Goal: Task Accomplishment & Management: Manage account settings

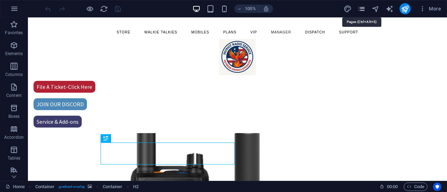
click at [360, 10] on icon "pages" at bounding box center [362, 9] width 8 height 8
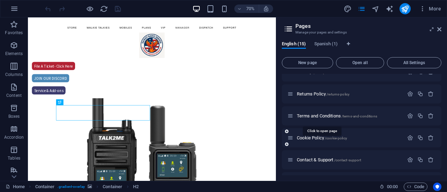
scroll to position [228, 0]
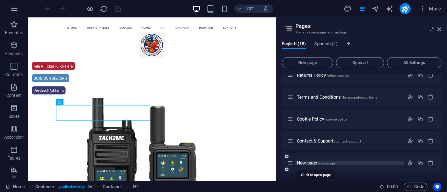
click at [318, 164] on span "/new-page" at bounding box center [326, 164] width 17 height 4
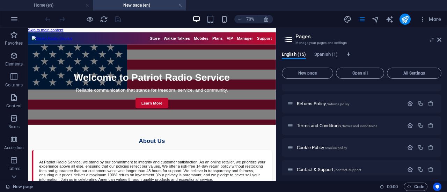
scroll to position [0, 0]
click at [439, 39] on icon at bounding box center [439, 40] width 4 height 6
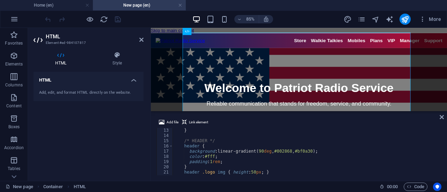
scroll to position [84, 0]
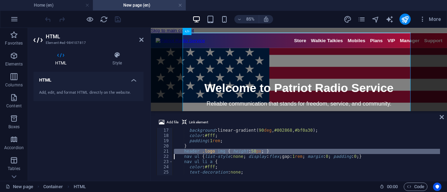
click at [208, 152] on div "background : linear-gradient( 90 deg , #002868 , #bf0a30 ) ; color : #fff ; pad…" at bounding box center [305, 151] width 267 height 47
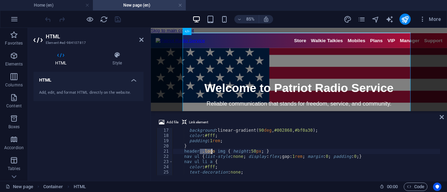
drag, startPoint x: 200, startPoint y: 152, endPoint x: 211, endPoint y: 152, distance: 11.5
paste textarea ".logo"
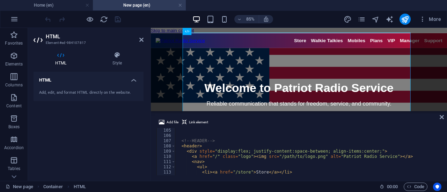
scroll to position [545, 0]
drag, startPoint x: 330, startPoint y: 157, endPoint x: 379, endPoint y: 156, distance: 49.6
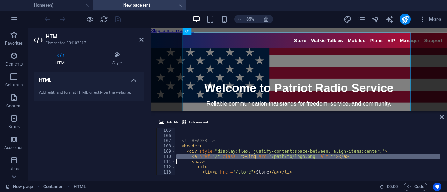
type textarea "<a href="/" class=""><img src="/path/to/logo.png" alt=""></a> <nav>"
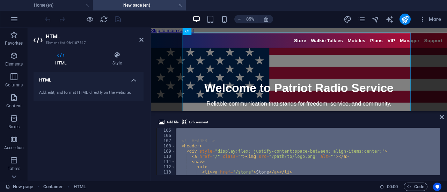
drag, startPoint x: 278, startPoint y: 157, endPoint x: 272, endPoint y: 158, distance: 5.9
click at [272, 158] on div "<!-- HEADER --> < header > < div style = "display:flex; justify-content:space-b…" at bounding box center [307, 151] width 265 height 47
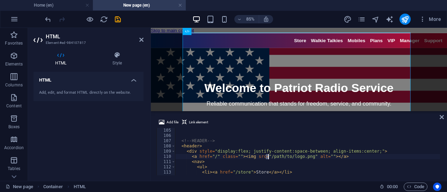
drag, startPoint x: 265, startPoint y: 157, endPoint x: 269, endPoint y: 157, distance: 4.2
drag, startPoint x: 263, startPoint y: 158, endPoint x: 303, endPoint y: 158, distance: 40.1
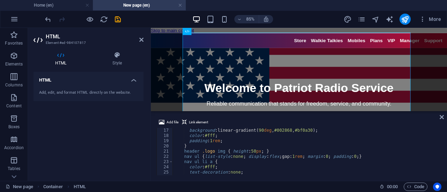
scroll to position [84, 0]
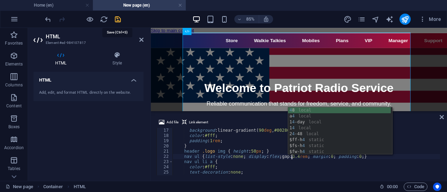
type textarea "nav ul {list-style:none; display:flex; gap:3.4rem; margin:0; padding:0;}"
click at [119, 21] on icon "save" at bounding box center [118, 19] width 8 height 8
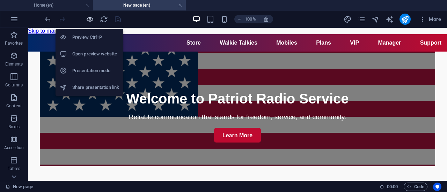
click at [91, 21] on icon "button" at bounding box center [90, 19] width 8 height 8
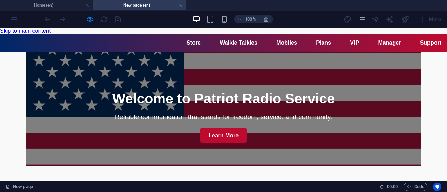
click at [186, 42] on link "Store" at bounding box center [193, 43] width 14 height 6
click at [220, 42] on link "Walkie Talkies" at bounding box center [239, 43] width 38 height 6
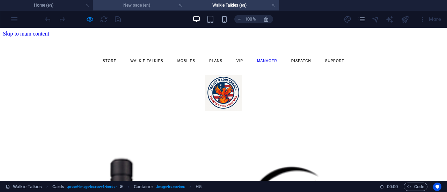
scroll to position [98, 0]
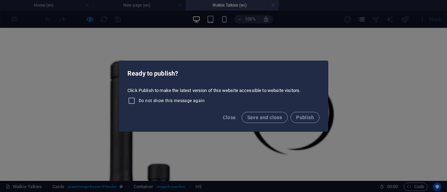
click at [89, 19] on div "Ready to publish? Click Publish to make the latest version of this website acce…" at bounding box center [223, 96] width 447 height 192
click at [226, 116] on span "Close" at bounding box center [229, 118] width 13 height 6
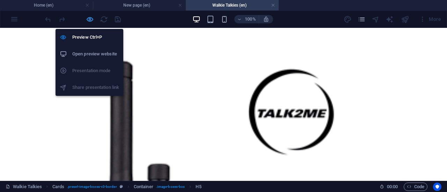
click at [87, 18] on icon "button" at bounding box center [90, 19] width 8 height 8
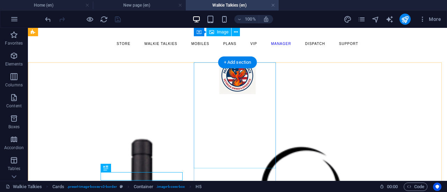
scroll to position [0, 0]
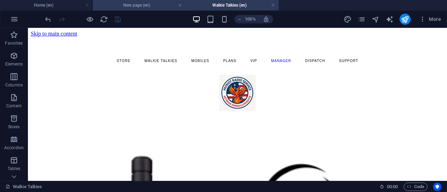
click at [139, 6] on h4 "New page (en)" at bounding box center [139, 5] width 93 height 8
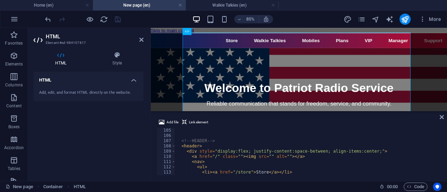
scroll to position [566, 0]
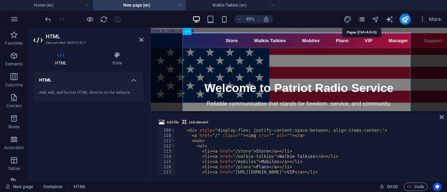
click at [359, 20] on icon "pages" at bounding box center [362, 19] width 8 height 8
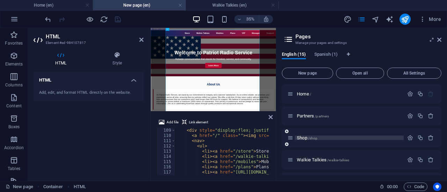
click at [303, 138] on span "Shop /shop" at bounding box center [307, 137] width 21 height 5
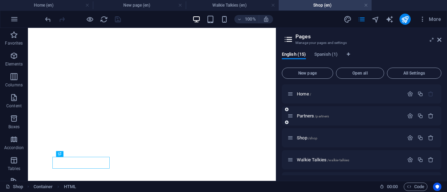
click at [406, 121] on div "Partners /partners" at bounding box center [362, 115] width 160 height 19
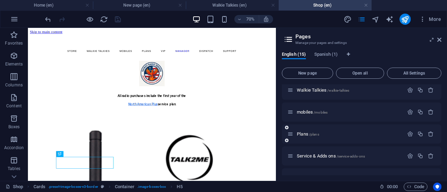
scroll to position [35, 0]
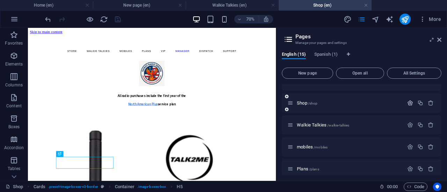
click at [409, 103] on icon "button" at bounding box center [410, 103] width 6 height 6
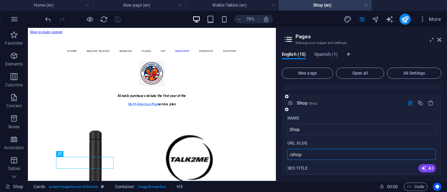
click at [293, 154] on input "/shop" at bounding box center [361, 154] width 148 height 11
drag, startPoint x: 293, startPoint y: 153, endPoint x: 289, endPoint y: 153, distance: 3.8
click at [289, 153] on input "/shop" at bounding box center [361, 154] width 148 height 11
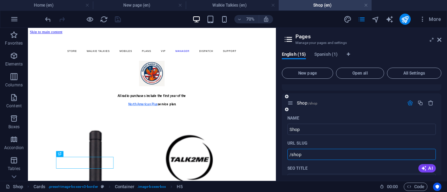
click at [289, 153] on input "/shop" at bounding box center [361, 154] width 148 height 11
drag, startPoint x: 312, startPoint y: 155, endPoint x: 295, endPoint y: 153, distance: 17.3
click at [134, 5] on h4 "New page (en)" at bounding box center [139, 5] width 93 height 8
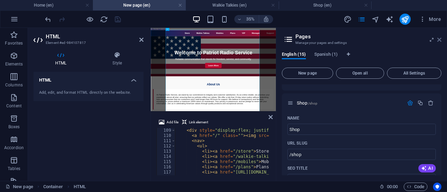
click at [437, 41] on icon at bounding box center [439, 40] width 4 height 6
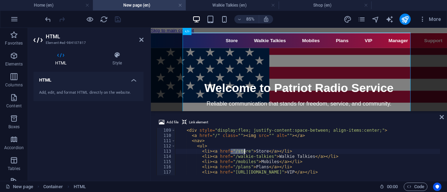
drag, startPoint x: 231, startPoint y: 151, endPoint x: 244, endPoint y: 151, distance: 13.3
paste textarea "hop"
type textarea "<li><a href="/shop">Store</a></li>"
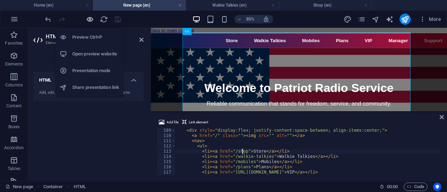
click at [88, 19] on icon "button" at bounding box center [90, 19] width 8 height 8
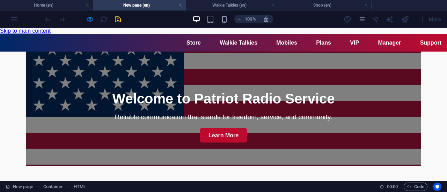
click at [186, 44] on link "Store" at bounding box center [193, 43] width 14 height 6
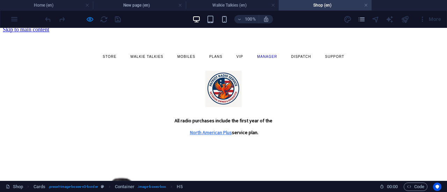
scroll to position [0, 0]
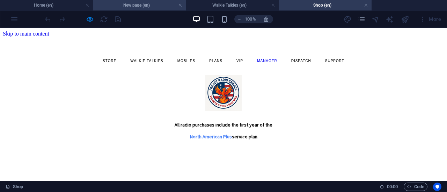
click at [132, 3] on h4 "New page (en)" at bounding box center [139, 5] width 93 height 8
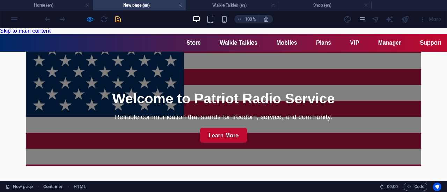
click at [220, 45] on link "Walkie Talkies" at bounding box center [239, 43] width 38 height 6
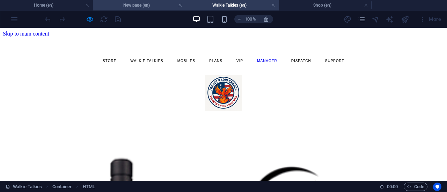
click at [134, 6] on h4 "New page (en)" at bounding box center [139, 5] width 93 height 8
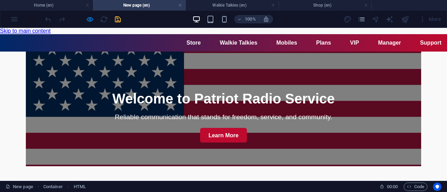
click at [187, 37] on header "Store Walkie Talkies Mobiles Plans VIP Manager Support" at bounding box center [223, 42] width 447 height 17
click at [276, 42] on link "Mobiles" at bounding box center [286, 43] width 21 height 6
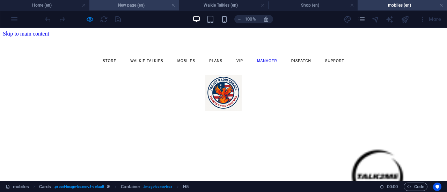
scroll to position [126, 0]
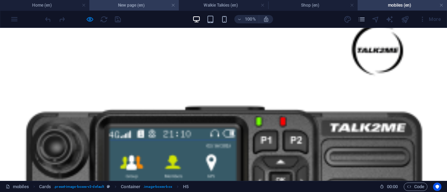
click at [136, 8] on h4 "New page (en)" at bounding box center [133, 5] width 89 height 8
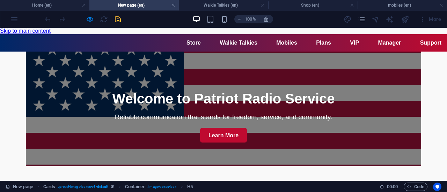
scroll to position [0, 0]
click at [316, 43] on link "Plans" at bounding box center [323, 43] width 15 height 6
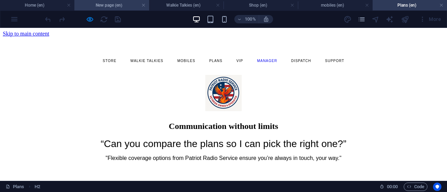
click at [127, 5] on h4 "New page (en)" at bounding box center [111, 5] width 74 height 8
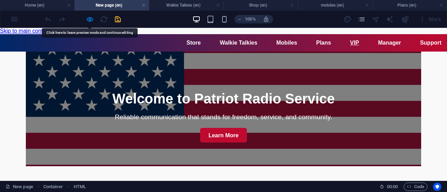
click at [350, 44] on link "VIP" at bounding box center [354, 43] width 9 height 6
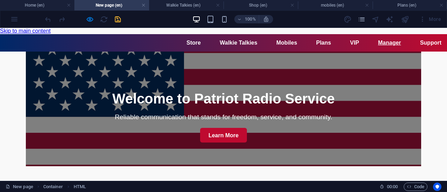
click at [378, 46] on link "Manager" at bounding box center [389, 43] width 23 height 6
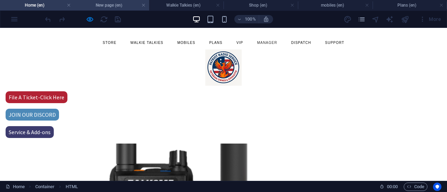
click at [119, 5] on h4 "New page (en)" at bounding box center [111, 5] width 74 height 8
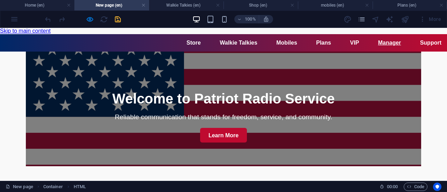
click at [378, 44] on link "Manager" at bounding box center [389, 43] width 23 height 6
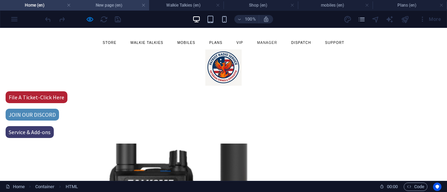
click at [102, 4] on h4 "New page (en)" at bounding box center [111, 5] width 74 height 8
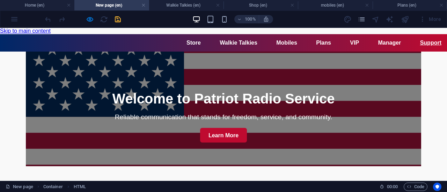
click at [420, 43] on link "Support" at bounding box center [430, 43] width 21 height 6
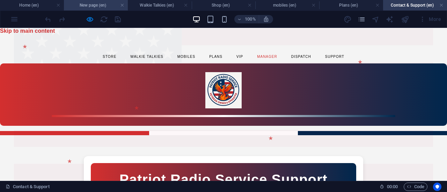
click at [100, 4] on h4 "New page (en)" at bounding box center [96, 5] width 64 height 8
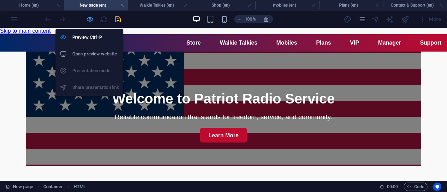
drag, startPoint x: 90, startPoint y: 18, endPoint x: 94, endPoint y: 68, distance: 50.1
click at [90, 18] on icon "button" at bounding box center [90, 19] width 8 height 8
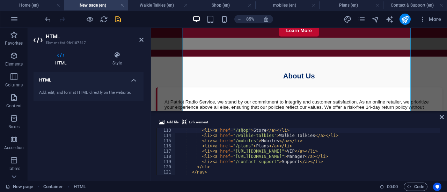
scroll to position [587, 0]
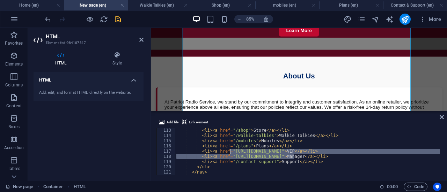
drag, startPoint x: 293, startPoint y: 156, endPoint x: 230, endPoint y: 154, distance: 62.9
click at [230, 155] on div "< li > < a href = "/shop" > Store </ a > </ li > < li > < a href = "/walkie-tal…" at bounding box center [307, 151] width 265 height 47
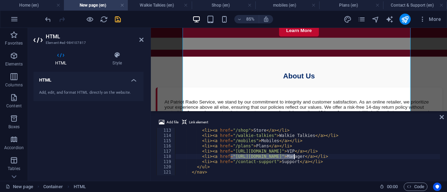
drag, startPoint x: 230, startPoint y: 156, endPoint x: 294, endPoint y: 156, distance: 63.5
type textarea "<li><a href="/contact-support">Support</a></li>"
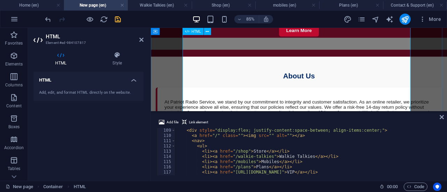
scroll to position [70, 0]
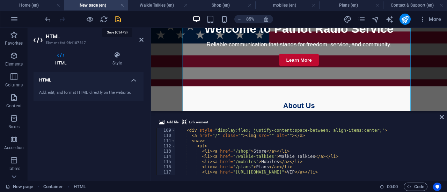
click at [120, 21] on icon "save" at bounding box center [118, 19] width 8 height 8
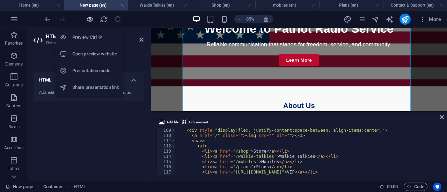
click at [91, 21] on icon "button" at bounding box center [90, 19] width 8 height 8
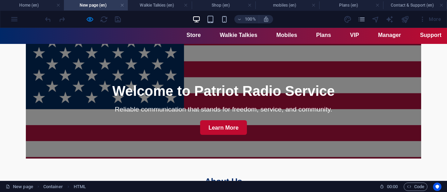
scroll to position [0, 0]
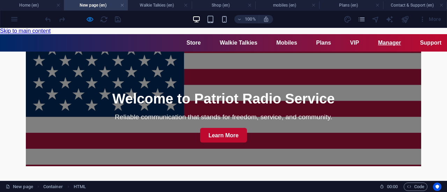
click at [378, 43] on link "Manager" at bounding box center [389, 43] width 23 height 6
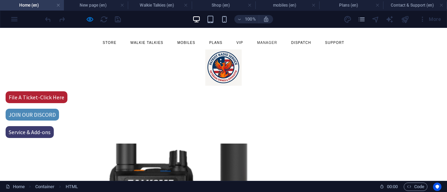
click at [269, 42] on link "Manager" at bounding box center [267, 42] width 34 height 13
click at [260, 44] on link "Manager" at bounding box center [267, 42] width 34 height 13
click at [259, 44] on link "Manager" at bounding box center [267, 42] width 34 height 13
click at [266, 44] on link "Manager" at bounding box center [267, 42] width 34 height 13
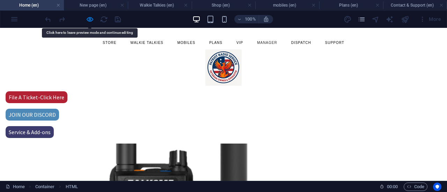
click at [25, 5] on h4 "Home (en)" at bounding box center [32, 5] width 64 height 8
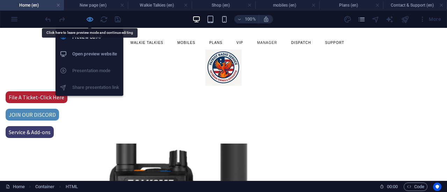
drag, startPoint x: 89, startPoint y: 18, endPoint x: 230, endPoint y: 15, distance: 141.1
click at [89, 18] on icon "button" at bounding box center [90, 19] width 8 height 8
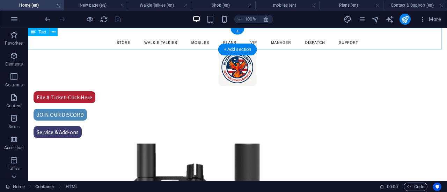
click at [279, 45] on div "Store Walkie Talkies Mobiles Plans VIP Manager Dispatch Support" at bounding box center [237, 39] width 419 height 22
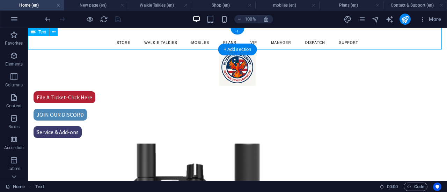
click at [279, 45] on div "Store Walkie Talkies Mobiles Plans VIP Manager Dispatch Support" at bounding box center [237, 39] width 419 height 22
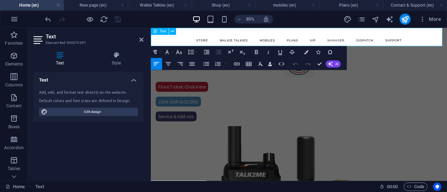
click at [364, 40] on link "Manager" at bounding box center [369, 42] width 34 height 13
click at [335, 52] on icon "button" at bounding box center [336, 55] width 7 height 7
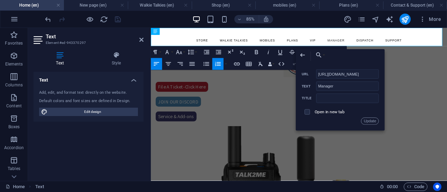
scroll to position [0, 490]
click at [342, 75] on input "[URL][DOMAIN_NAME]" at bounding box center [347, 73] width 63 height 9
type input "[URL][DOMAIN_NAME]"
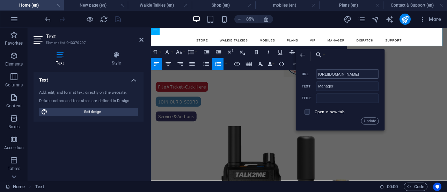
click at [327, 74] on input "[URL][DOMAIN_NAME]" at bounding box center [347, 73] width 63 height 9
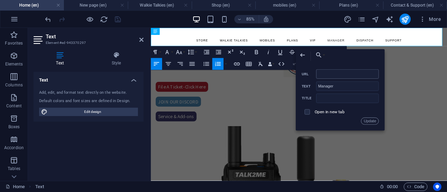
click at [324, 78] on input "URL" at bounding box center [347, 73] width 63 height 9
type input "[URL][DOMAIN_NAME]"
click at [366, 121] on button "Update" at bounding box center [370, 121] width 18 height 7
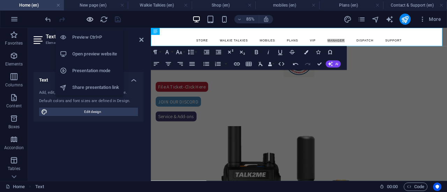
click at [87, 18] on icon "button" at bounding box center [90, 19] width 8 height 8
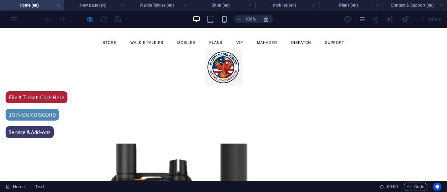
click at [267, 43] on link "Manager" at bounding box center [267, 42] width 34 height 13
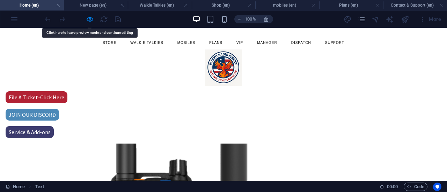
drag, startPoint x: 267, startPoint y: 43, endPoint x: 259, endPoint y: 43, distance: 8.0
click at [259, 43] on link "Manager" at bounding box center [267, 42] width 34 height 13
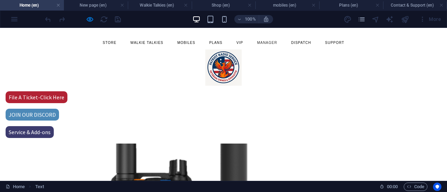
click at [269, 43] on link "Manager" at bounding box center [267, 42] width 34 height 13
click at [233, 43] on link "VIP" at bounding box center [239, 42] width 21 height 13
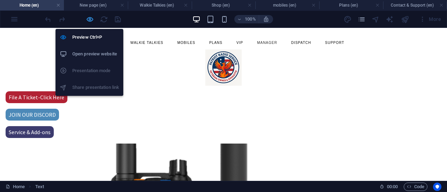
drag, startPoint x: 92, startPoint y: 18, endPoint x: 109, endPoint y: 60, distance: 45.6
click at [92, 18] on icon "button" at bounding box center [90, 19] width 8 height 8
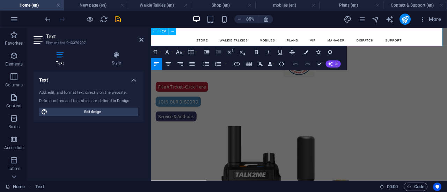
click at [336, 42] on link "VIP" at bounding box center [341, 42] width 21 height 13
click at [238, 65] on icon "button" at bounding box center [236, 64] width 7 height 7
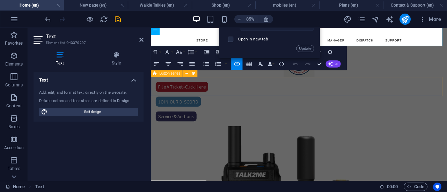
click at [447, 98] on div "File A Ticket-Click Here Join our Discord Service & Add-ons" at bounding box center [325, 115] width 348 height 58
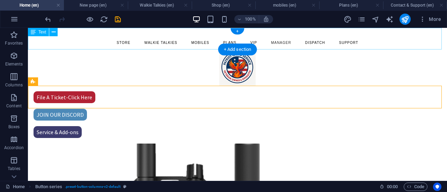
click at [260, 45] on div "Store Walkie Talkies Mobiles Plans VIP Manager Dispatch Support" at bounding box center [237, 39] width 419 height 22
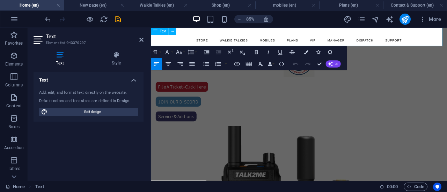
click at [340, 44] on link "VIP" at bounding box center [341, 42] width 21 height 13
click at [239, 61] on icon "button" at bounding box center [236, 64] width 7 height 7
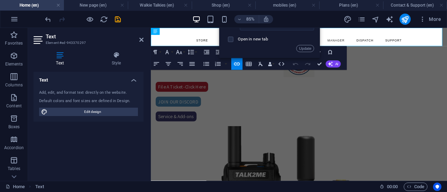
drag, startPoint x: 427, startPoint y: 68, endPoint x: 292, endPoint y: 90, distance: 136.9
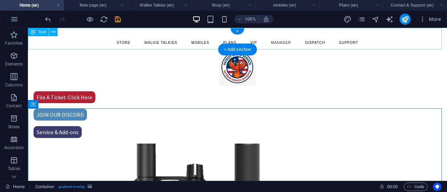
click at [252, 42] on div "Store Walkie Talkies Mobiles Plans VIP Manager Dispatch Support" at bounding box center [237, 39] width 419 height 22
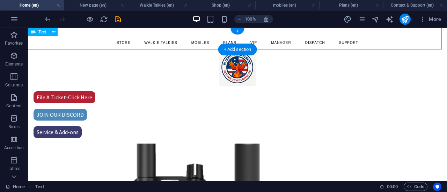
click at [252, 42] on div "Store Walkie Talkies Mobiles Plans VIP Manager Dispatch Support" at bounding box center [237, 39] width 419 height 22
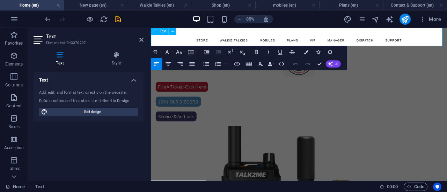
click at [340, 43] on link "VIP" at bounding box center [341, 42] width 21 height 13
click at [311, 56] on icon "button" at bounding box center [313, 55] width 4 height 4
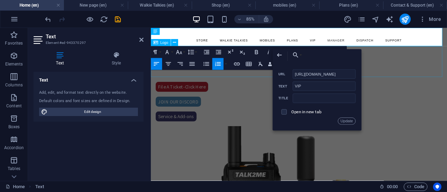
click at [447, 84] on div at bounding box center [325, 68] width 348 height 36
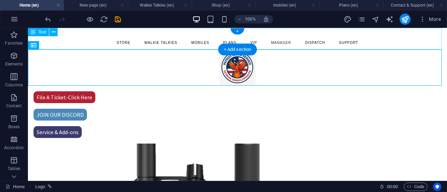
click at [282, 43] on div "Store Walkie Talkies Mobiles Plans VIP Manager Dispatch Support" at bounding box center [237, 39] width 419 height 22
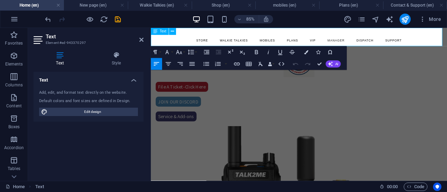
click at [406, 45] on link "Dispatch" at bounding box center [403, 42] width 34 height 13
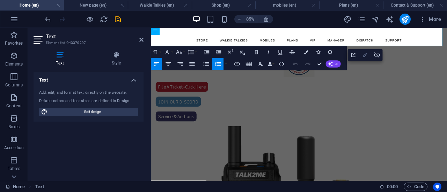
click at [363, 52] on icon "button" at bounding box center [365, 55] width 7 height 7
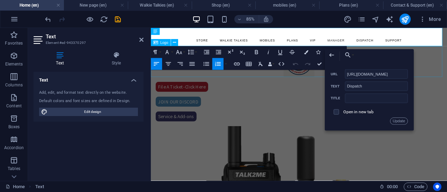
click at [447, 76] on div at bounding box center [325, 68] width 348 height 36
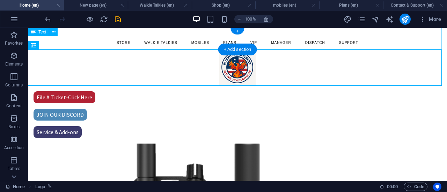
click at [277, 44] on div "Store Walkie Talkies Mobiles Plans VIP Manager Dispatch Support" at bounding box center [237, 39] width 419 height 22
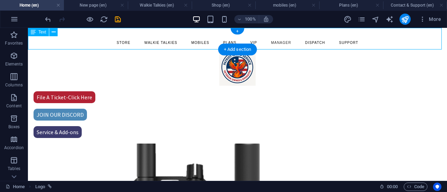
click at [277, 44] on div "Store Walkie Talkies Mobiles Plans VIP Manager Dispatch Support" at bounding box center [237, 39] width 419 height 22
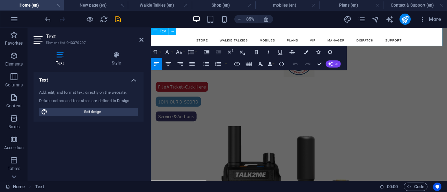
click at [363, 45] on link "Manager" at bounding box center [369, 42] width 34 height 13
click at [337, 56] on icon "button" at bounding box center [336, 55] width 7 height 7
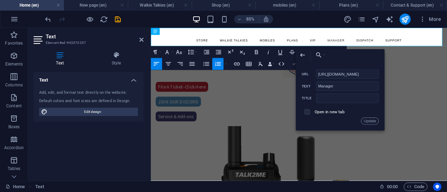
click at [308, 113] on input "checkbox" at bounding box center [306, 111] width 5 height 5
checkbox input "true"
click at [367, 120] on button "Update" at bounding box center [370, 121] width 18 height 7
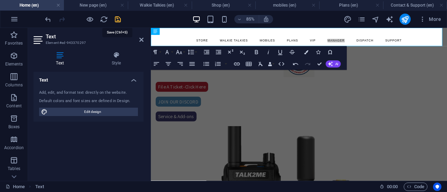
click at [117, 19] on icon "save" at bounding box center [118, 19] width 8 height 8
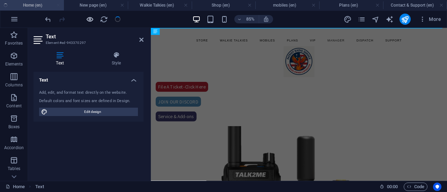
checkbox input "false"
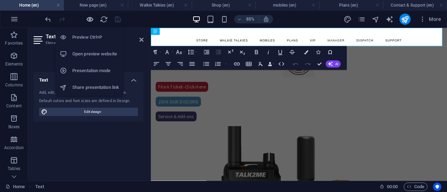
click at [91, 19] on icon "button" at bounding box center [90, 19] width 8 height 8
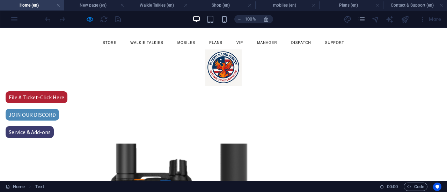
click at [265, 44] on link "Manager" at bounding box center [267, 42] width 34 height 13
click at [261, 44] on link "Manager" at bounding box center [267, 42] width 34 height 13
click at [265, 40] on link "Manager" at bounding box center [267, 42] width 34 height 13
click at [46, 5] on h4 "Home (en)" at bounding box center [32, 5] width 64 height 8
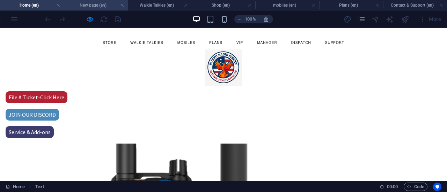
click at [86, 3] on h4 "New page (en)" at bounding box center [96, 5] width 64 height 8
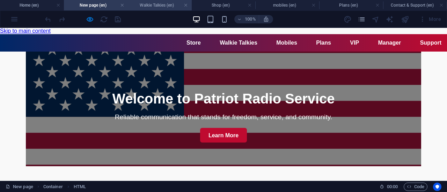
click at [145, 8] on h4 "Walkie Talkies (en)" at bounding box center [160, 5] width 64 height 8
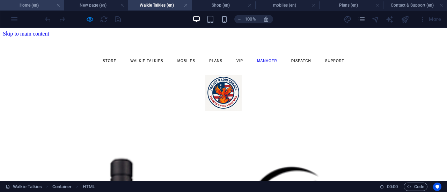
click at [19, 7] on h4 "Home (en)" at bounding box center [32, 5] width 64 height 8
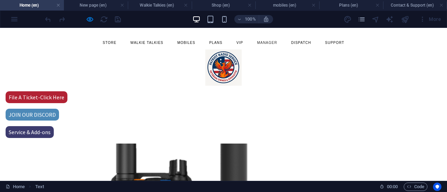
drag, startPoint x: 39, startPoint y: 28, endPoint x: 352, endPoint y: 50, distance: 313.9
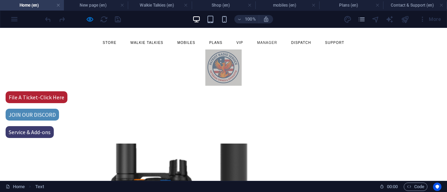
click at [85, 20] on div at bounding box center [83, 19] width 78 height 11
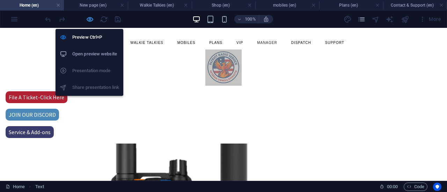
click at [92, 17] on icon "button" at bounding box center [90, 19] width 8 height 8
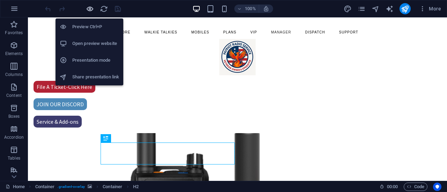
click at [91, 10] on icon "button" at bounding box center [90, 9] width 8 height 8
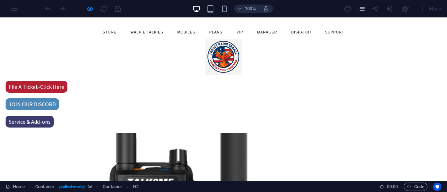
click at [260, 33] on link "Manager" at bounding box center [267, 32] width 34 height 13
click at [263, 32] on link "Manager" at bounding box center [267, 32] width 34 height 13
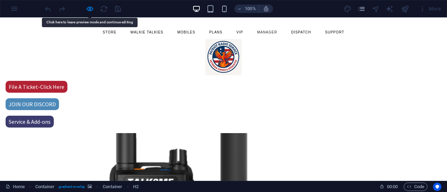
click at [263, 32] on link "Manager" at bounding box center [267, 32] width 34 height 13
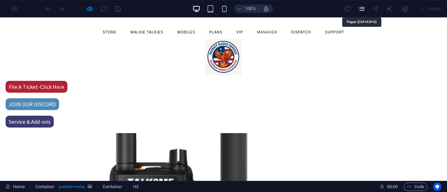
click at [363, 9] on icon "pages" at bounding box center [362, 9] width 8 height 8
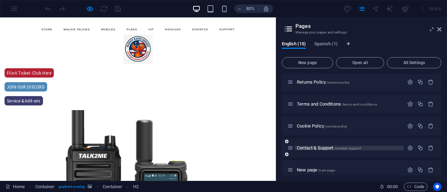
scroll to position [228, 0]
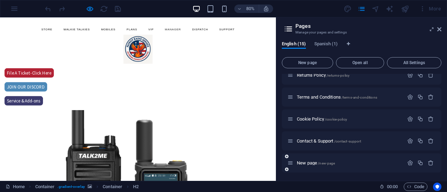
click at [312, 168] on div "New page /new-page" at bounding box center [362, 163] width 160 height 19
click at [312, 165] on span "New page /new-page" at bounding box center [316, 163] width 38 height 5
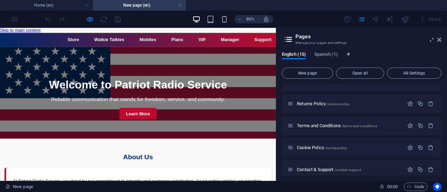
scroll to position [0, 0]
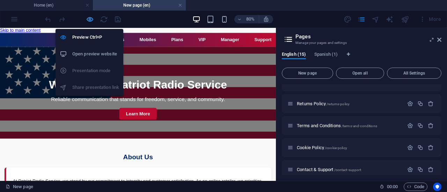
click at [89, 17] on icon "button" at bounding box center [90, 19] width 8 height 8
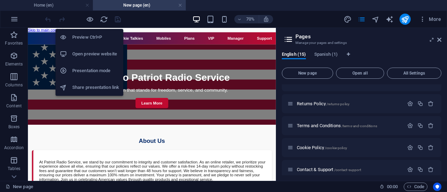
click at [85, 53] on h6 "Open preview website" at bounding box center [95, 54] width 47 height 8
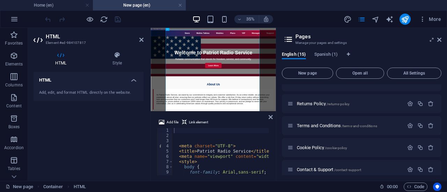
click at [441, 40] on aside "Pages Manage your pages and settings English (15) Spanish (1) New page Open all…" at bounding box center [361, 104] width 171 height 153
click at [439, 39] on icon at bounding box center [439, 40] width 4 height 6
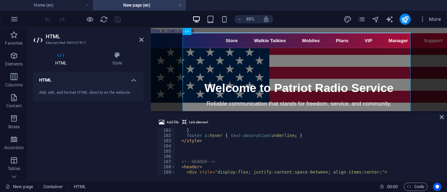
scroll to position [587, 0]
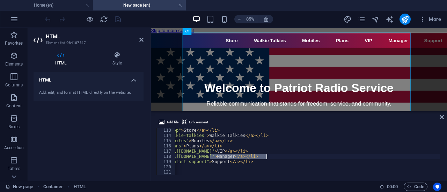
scroll to position [0, 70]
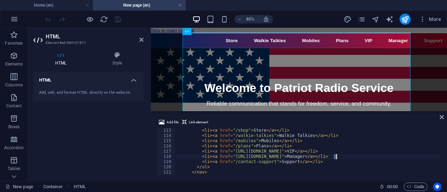
scroll to position [0, 0]
type textarea "<li><a href="https://manager.talk2me.us/">Manager</a></li> <li><a href="/contac…"
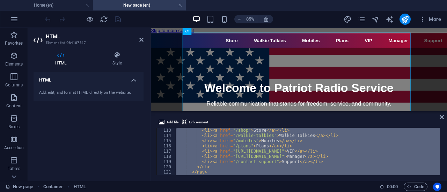
click at [230, 155] on div "< li > < a href = "/shop" > Store </ a > </ li > < li > < a href = "/walkie-tal…" at bounding box center [307, 151] width 265 height 47
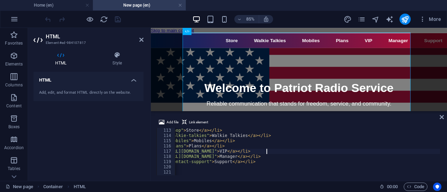
scroll to position [0, 67]
type textarea "<li><a href="https://talk2me.us/features-2/">VIP</a></li>"
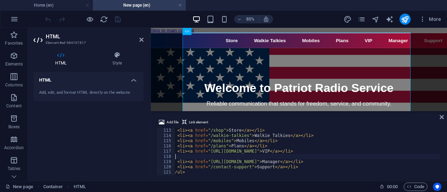
scroll to position [0, 0]
paste textarea
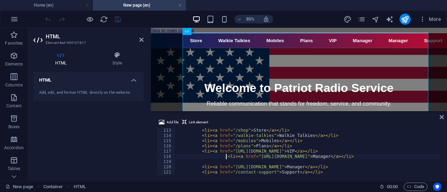
type textarea "<li><a href="[URL][DOMAIN_NAME]">Manager</a></li>"
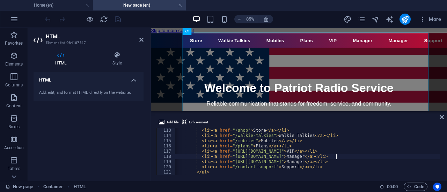
scroll to position [0, 0]
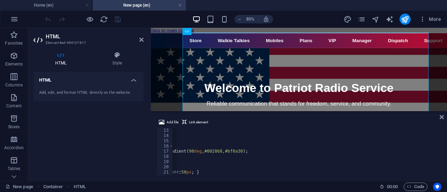
scroll to position [84, 0]
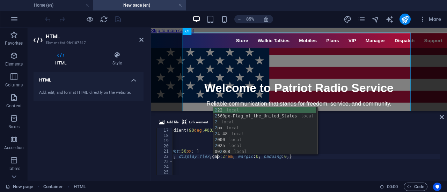
scroll to position [0, 9]
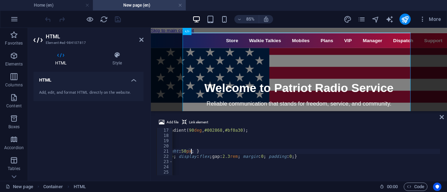
scroll to position [0, 7]
type textarea "header .logo img { height:50px; }"
click at [41, 3] on h4 "Home (en)" at bounding box center [46, 5] width 93 height 8
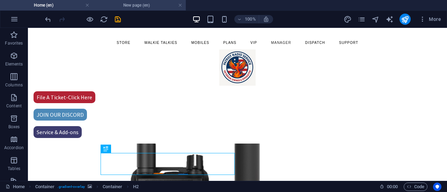
click at [127, 8] on h4 "New page (en)" at bounding box center [139, 5] width 93 height 8
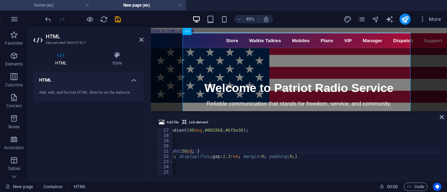
click at [71, 7] on h4 "Home (en)" at bounding box center [46, 5] width 93 height 8
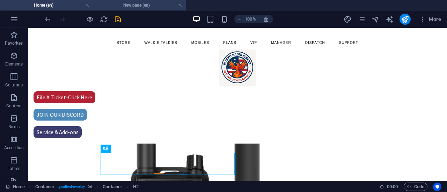
click at [125, 9] on h4 "New page (en)" at bounding box center [139, 5] width 93 height 8
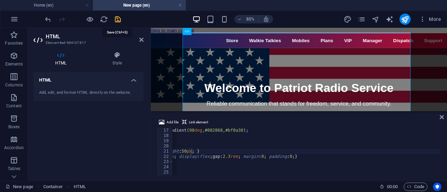
click at [119, 19] on icon "save" at bounding box center [118, 19] width 8 height 8
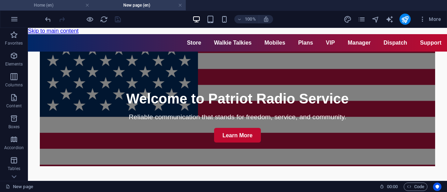
click at [70, 4] on h4 "Home (en)" at bounding box center [46, 5] width 93 height 8
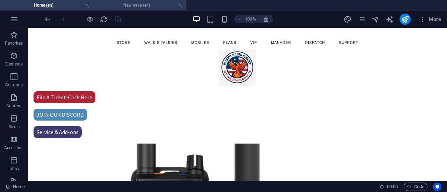
click at [131, 6] on h4 "New page (en)" at bounding box center [139, 5] width 93 height 8
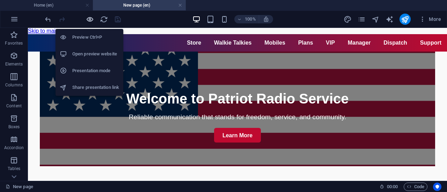
click at [92, 22] on icon "button" at bounding box center [90, 19] width 8 height 8
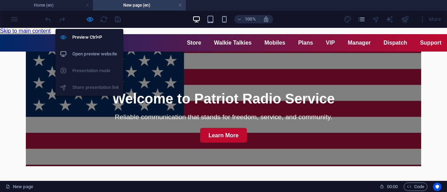
click at [96, 56] on h6 "Open preview website" at bounding box center [95, 54] width 47 height 8
click at [92, 20] on icon "button" at bounding box center [90, 19] width 8 height 8
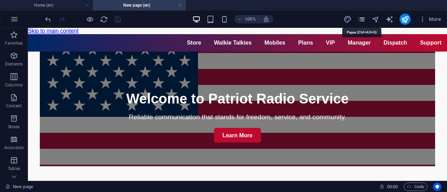
click at [360, 21] on icon "pages" at bounding box center [362, 19] width 8 height 8
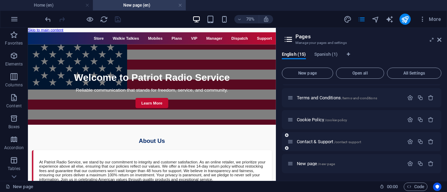
scroll to position [239, 0]
click at [307, 164] on span "New page /new-page" at bounding box center [316, 163] width 38 height 5
click at [409, 164] on icon "button" at bounding box center [410, 163] width 6 height 6
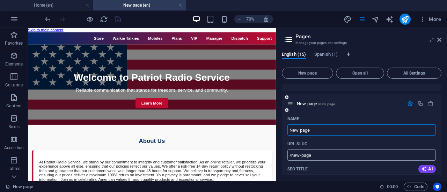
click at [305, 157] on input "/new-page" at bounding box center [361, 155] width 148 height 11
click at [304, 158] on input "/new-page" at bounding box center [361, 155] width 148 height 11
click at [302, 157] on input "/new-page" at bounding box center [361, 155] width 148 height 11
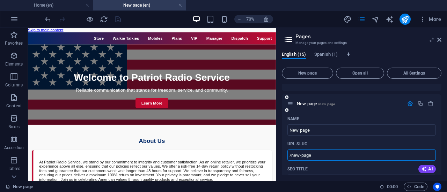
click at [302, 157] on input "/new-page" at bounding box center [361, 155] width 148 height 11
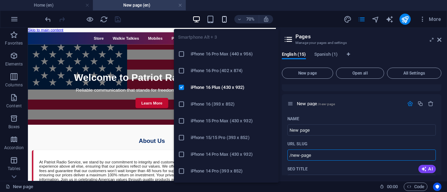
click at [226, 21] on icon "button" at bounding box center [224, 19] width 8 height 8
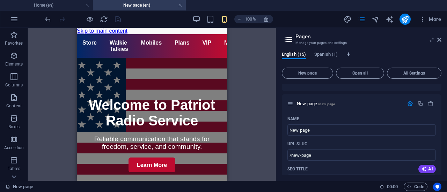
click at [439, 36] on h2 "Pages" at bounding box center [368, 37] width 146 height 6
click at [439, 39] on icon at bounding box center [439, 40] width 4 height 6
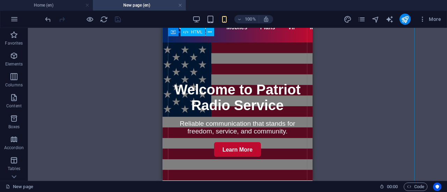
scroll to position [0, 0]
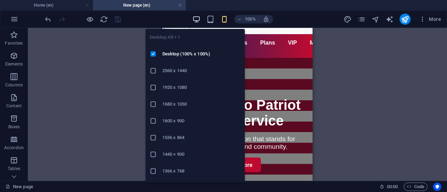
click at [194, 20] on icon "button" at bounding box center [196, 19] width 8 height 8
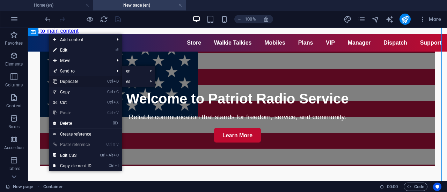
click at [69, 80] on link "Ctrl D Duplicate" at bounding box center [72, 81] width 47 height 10
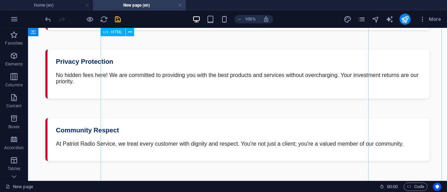
scroll to position [766, 0]
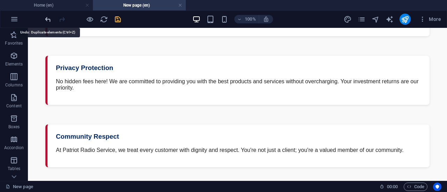
click at [50, 22] on icon "undo" at bounding box center [48, 19] width 8 height 8
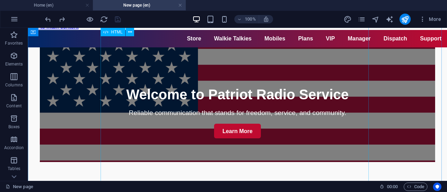
scroll to position [0, 0]
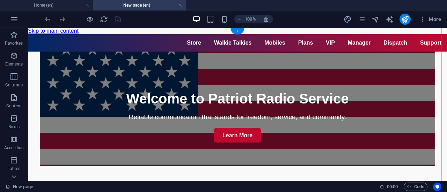
click at [236, 29] on div "+" at bounding box center [237, 31] width 14 height 6
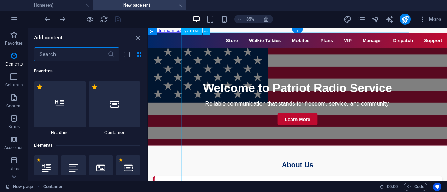
scroll to position [1222, 0]
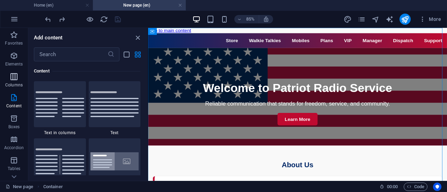
click at [13, 80] on icon "button" at bounding box center [14, 77] width 8 height 8
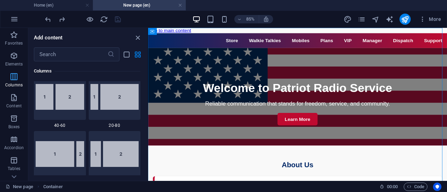
scroll to position [346, 0]
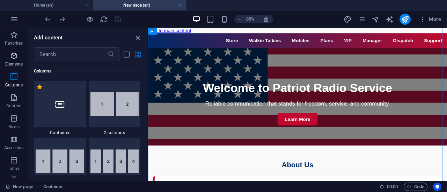
click at [16, 60] on icon "button" at bounding box center [14, 56] width 8 height 8
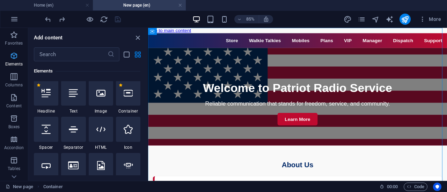
scroll to position [74, 0]
click at [51, 96] on div at bounding box center [46, 93] width 24 height 25
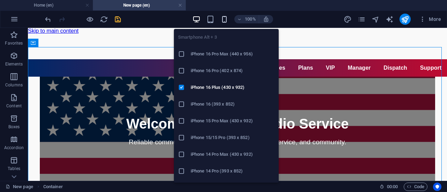
click at [224, 19] on icon "button" at bounding box center [224, 19] width 8 height 8
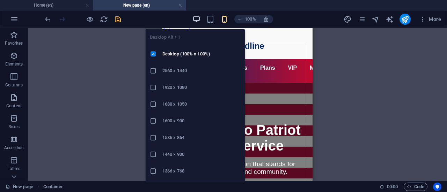
click at [198, 20] on icon "button" at bounding box center [196, 19] width 8 height 8
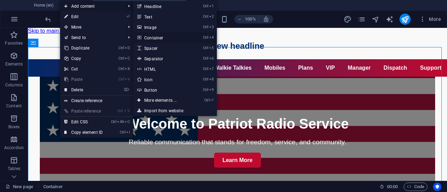
click at [156, 38] on link "Ctrl 4 Container" at bounding box center [162, 37] width 58 height 10
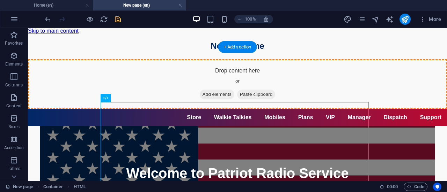
drag, startPoint x: 139, startPoint y: 127, endPoint x: 154, endPoint y: 81, distance: 49.1
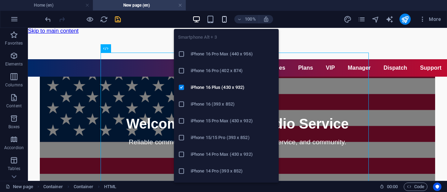
click at [224, 17] on icon "button" at bounding box center [224, 19] width 8 height 8
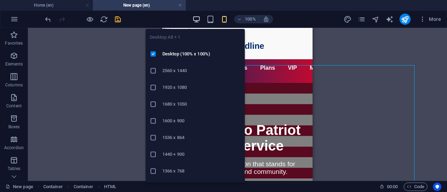
click at [195, 17] on icon "button" at bounding box center [196, 19] width 8 height 8
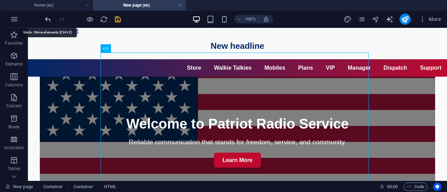
click at [51, 19] on icon "undo" at bounding box center [48, 19] width 8 height 8
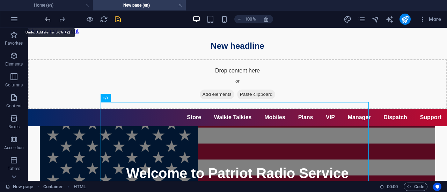
click at [51, 19] on icon "undo" at bounding box center [48, 19] width 8 height 8
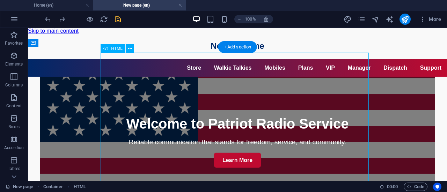
drag, startPoint x: 118, startPoint y: 110, endPoint x: 137, endPoint y: 110, distance: 18.9
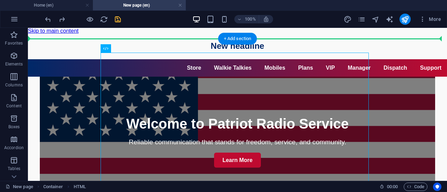
drag, startPoint x: 120, startPoint y: 109, endPoint x: 202, endPoint y: 36, distance: 109.6
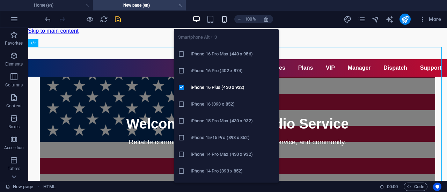
click at [226, 19] on icon "button" at bounding box center [224, 19] width 8 height 8
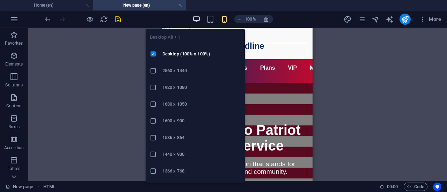
click at [194, 16] on icon "button" at bounding box center [196, 19] width 8 height 8
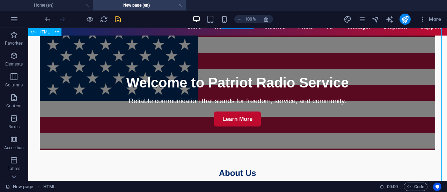
scroll to position [0, 0]
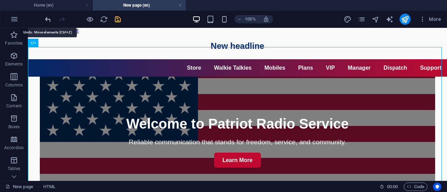
click at [51, 17] on icon "undo" at bounding box center [48, 19] width 8 height 8
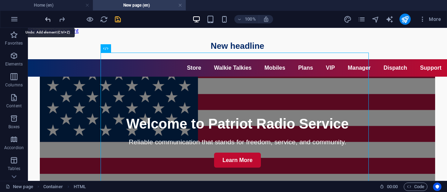
click at [49, 18] on icon "undo" at bounding box center [48, 19] width 8 height 8
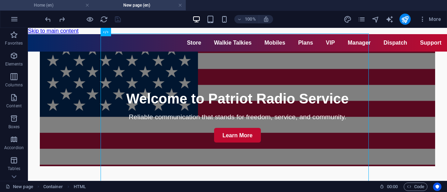
click at [69, 6] on h4 "Home (en)" at bounding box center [46, 5] width 93 height 8
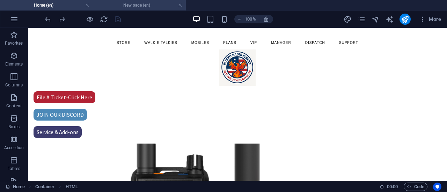
click at [123, 4] on h4 "New page (en)" at bounding box center [139, 5] width 93 height 8
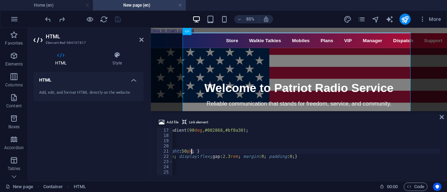
type textarea "}"
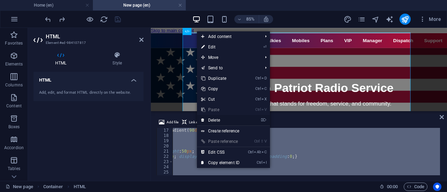
click at [220, 119] on link "⌦ Delete" at bounding box center [220, 120] width 47 height 10
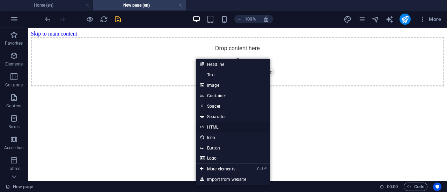
click at [215, 126] on link "HTML" at bounding box center [233, 127] width 74 height 10
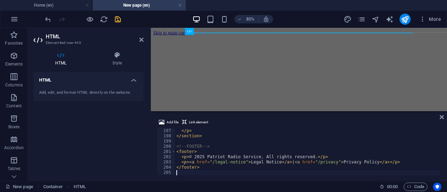
scroll to position [1026, 0]
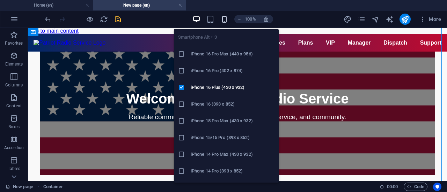
click at [222, 18] on icon "button" at bounding box center [224, 19] width 8 height 8
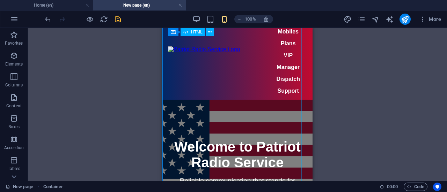
scroll to position [0, 0]
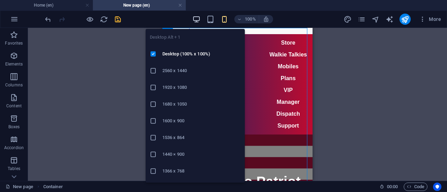
click at [199, 19] on icon "button" at bounding box center [196, 19] width 8 height 8
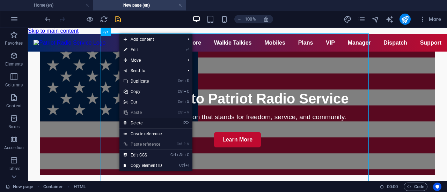
click at [141, 120] on link "⌦ Delete" at bounding box center [142, 123] width 47 height 10
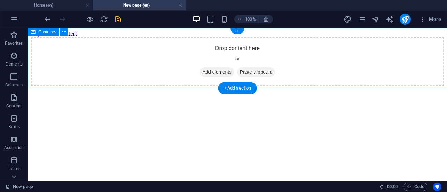
click at [154, 61] on div "Drop content here or Add elements Paste clipboard" at bounding box center [237, 62] width 413 height 50
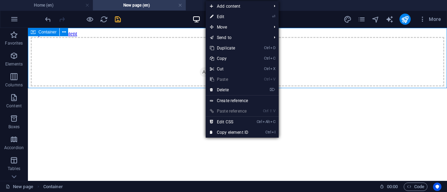
click at [205, 67] on span "Add elements" at bounding box center [217, 72] width 35 height 10
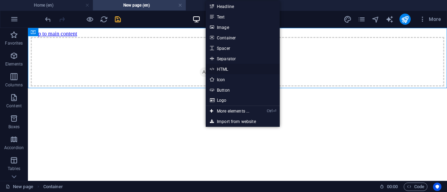
click at [224, 72] on link "HTML" at bounding box center [243, 69] width 74 height 10
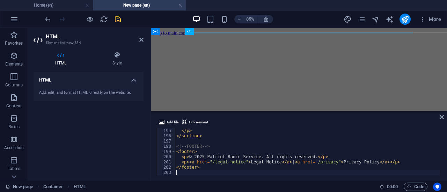
scroll to position [1016, 0]
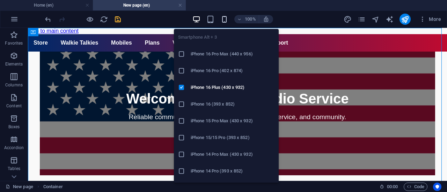
click at [226, 16] on icon "button" at bounding box center [224, 19] width 8 height 8
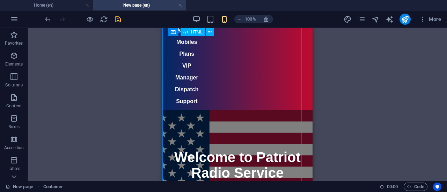
scroll to position [0, 0]
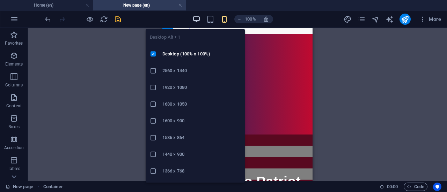
click at [196, 21] on icon "button" at bounding box center [196, 19] width 8 height 8
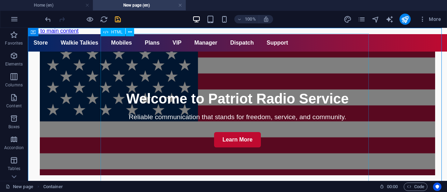
click at [117, 34] on span "HTML" at bounding box center [117, 32] width 12 height 4
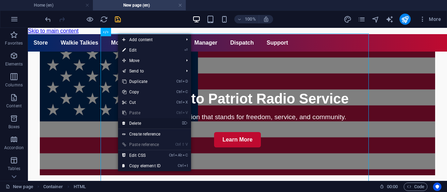
click at [136, 125] on link "⌦ Delete" at bounding box center [141, 123] width 47 height 10
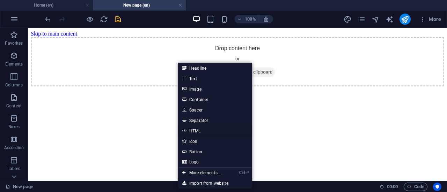
click at [198, 131] on link "HTML" at bounding box center [215, 131] width 74 height 10
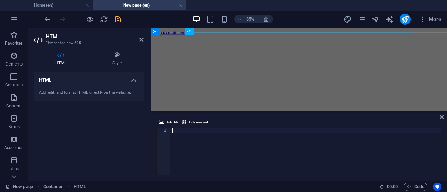
drag, startPoint x: 195, startPoint y: 121, endPoint x: 182, endPoint y: 146, distance: 28.1
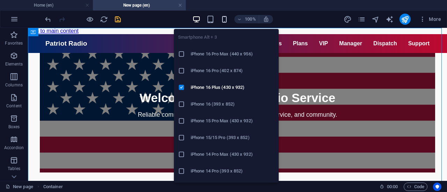
click at [222, 18] on icon "button" at bounding box center [224, 19] width 8 height 8
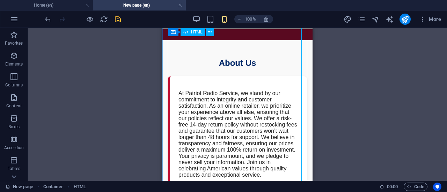
scroll to position [0, 0]
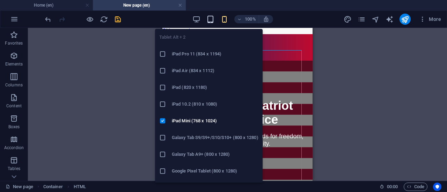
click at [211, 21] on icon "button" at bounding box center [210, 19] width 8 height 8
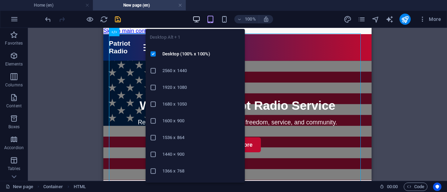
click at [197, 19] on icon "button" at bounding box center [196, 19] width 8 height 8
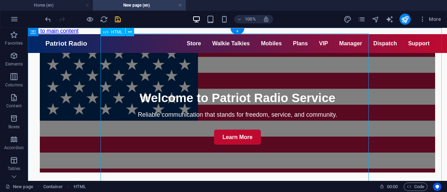
click at [118, 20] on icon "save" at bounding box center [118, 19] width 8 height 8
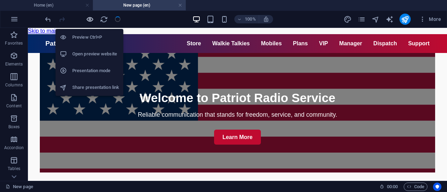
click at [92, 19] on icon "button" at bounding box center [90, 19] width 8 height 8
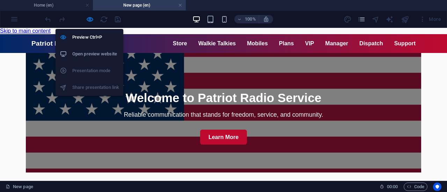
click at [97, 53] on h6 "Open preview website" at bounding box center [95, 54] width 47 height 8
drag, startPoint x: 88, startPoint y: 21, endPoint x: 92, endPoint y: 23, distance: 4.5
click at [88, 21] on icon "button" at bounding box center [90, 19] width 8 height 8
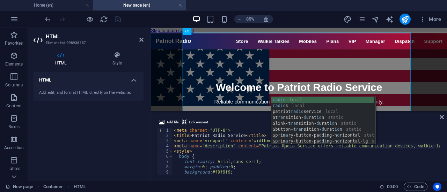
scroll to position [0, 9]
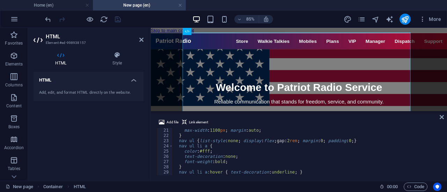
scroll to position [105, 0]
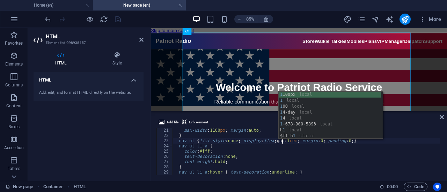
scroll to position [0, 9]
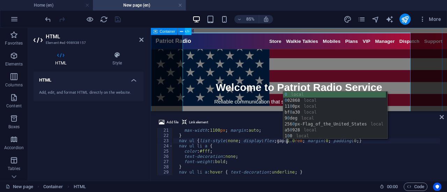
type textarea "nav ul {list-style:none; display:flex; gap:1.0rem; margin:0; padding:0;}"
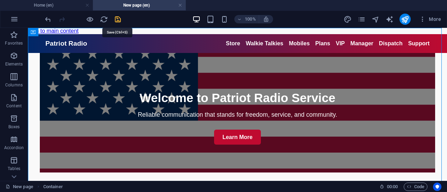
click at [119, 19] on icon "save" at bounding box center [118, 19] width 8 height 8
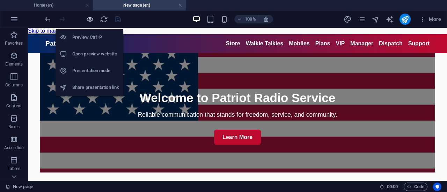
click at [91, 19] on icon "button" at bounding box center [90, 19] width 8 height 8
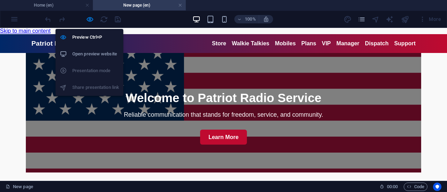
click at [91, 56] on h6 "Open preview website" at bounding box center [95, 54] width 47 height 8
click at [88, 17] on icon "button" at bounding box center [90, 19] width 8 height 8
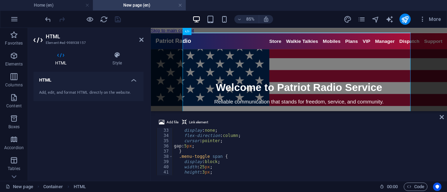
scroll to position [189, 0]
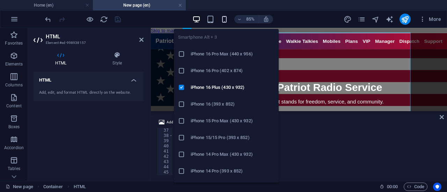
click at [227, 19] on icon "button" at bounding box center [224, 19] width 8 height 8
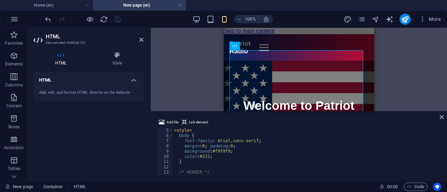
scroll to position [0, 0]
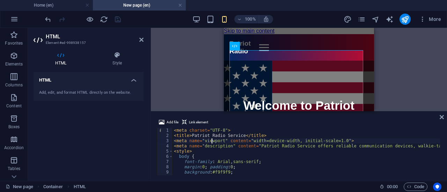
paste textarea "viewport"
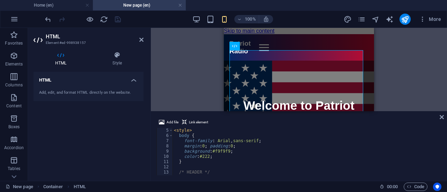
scroll to position [21, 0]
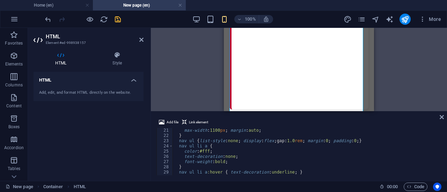
scroll to position [126, 0]
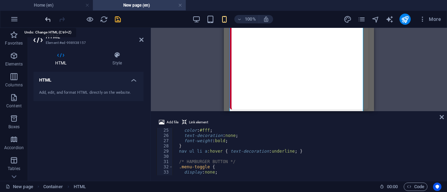
click at [50, 21] on icon "undo" at bounding box center [48, 19] width 8 height 8
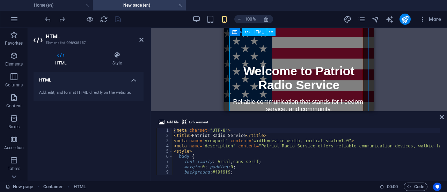
scroll to position [0, 0]
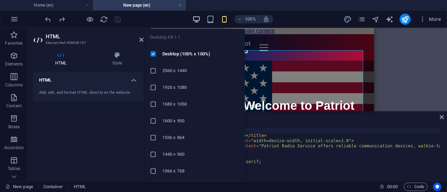
click at [196, 17] on icon "button" at bounding box center [196, 19] width 8 height 8
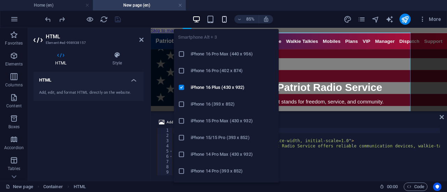
click at [224, 21] on icon "button" at bounding box center [224, 19] width 8 height 8
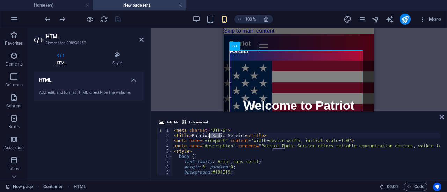
type textarea "<title>Patriot Service</title>"
click at [205, 78] on div "HTML Container Container HTML H2 Container Placeholder Container Placeholder HT…" at bounding box center [299, 69] width 296 height 83
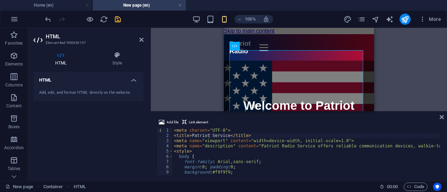
click at [203, 77] on div "HTML Container Container HTML H2 Container Placeholder Container Placeholder HT…" at bounding box center [299, 69] width 296 height 83
click at [194, 77] on div "HTML Container Container HTML H2 Container Placeholder Container Placeholder HT…" at bounding box center [299, 69] width 296 height 83
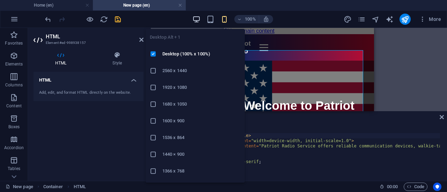
click at [196, 18] on icon "button" at bounding box center [196, 19] width 8 height 8
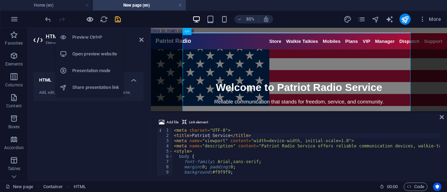
click at [89, 19] on icon "button" at bounding box center [90, 19] width 8 height 8
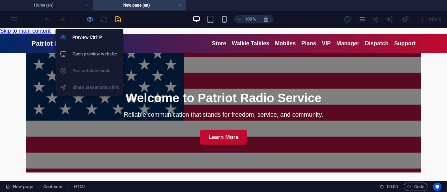
click at [90, 19] on icon "button" at bounding box center [90, 19] width 8 height 8
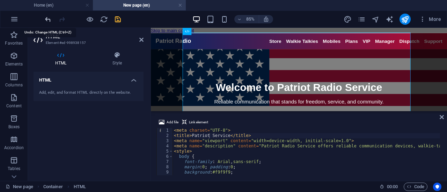
click at [46, 20] on icon "undo" at bounding box center [48, 19] width 8 height 8
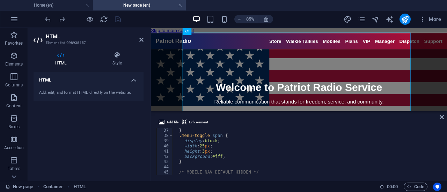
scroll to position [209, 0]
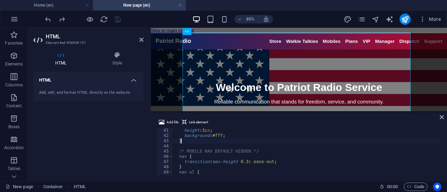
drag, startPoint x: 255, startPoint y: 147, endPoint x: 244, endPoint y: 141, distance: 12.5
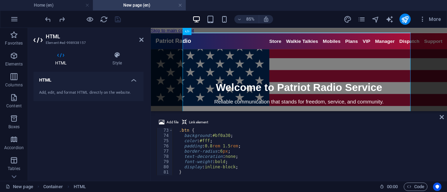
scroll to position [377, 0]
paste textarea "bold"
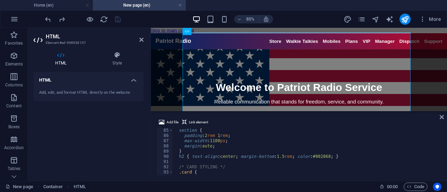
scroll to position [461, 0]
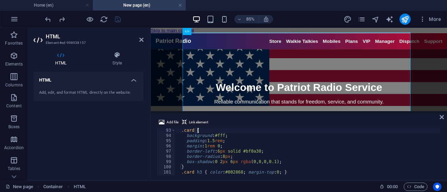
scroll to position [482, 0]
type textarea ".card h3 { color:#002868; margin-top:0; }"
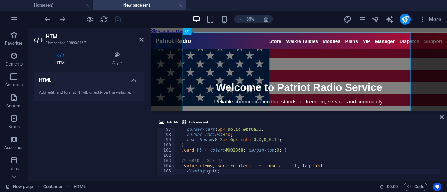
scroll to position [504, 0]
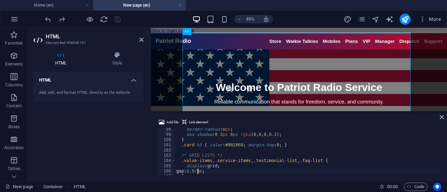
type textarea "}"
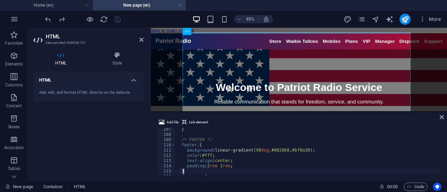
scroll to position [561, 0]
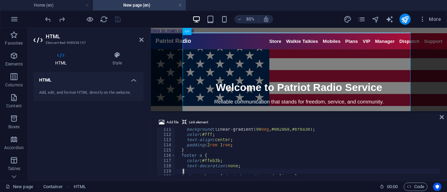
type textarea "footer a:hover { text-decoration:underline; }"
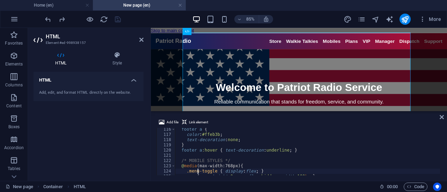
scroll to position [603, 0]
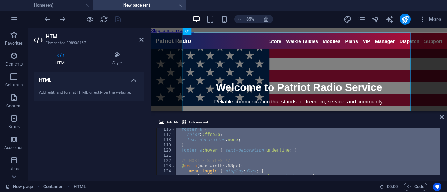
type textarea "</script>"
click at [202, 32] on div "HTML" at bounding box center [193, 31] width 21 height 7
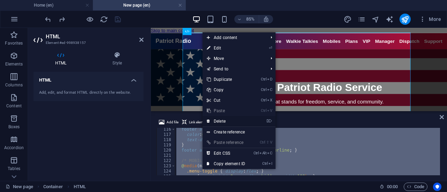
click at [224, 121] on link "⌦ Delete" at bounding box center [225, 121] width 47 height 10
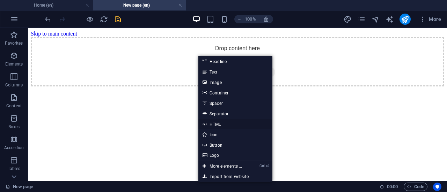
click at [215, 125] on link "HTML" at bounding box center [235, 124] width 74 height 10
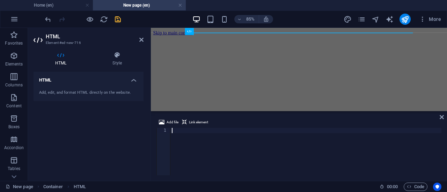
click at [198, 151] on div at bounding box center [305, 157] width 271 height 58
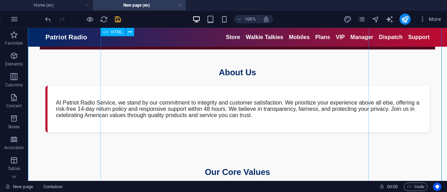
scroll to position [0, 0]
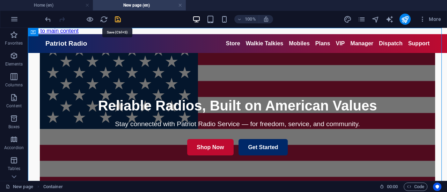
click at [118, 21] on icon "save" at bounding box center [118, 19] width 8 height 8
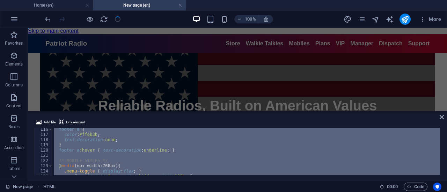
scroll to position [603, 0]
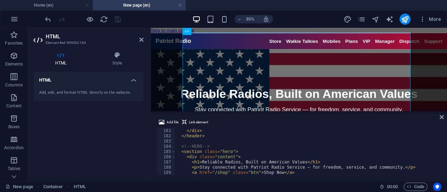
scroll to position [942, 0]
drag, startPoint x: 296, startPoint y: 162, endPoint x: 199, endPoint y: 164, distance: 97.8
click at [205, 160] on div "</ nav > </ div > </ header > <!-- HERO --> < section class = "hero" > < div cl…" at bounding box center [307, 151] width 265 height 47
drag, startPoint x: 199, startPoint y: 162, endPoint x: 297, endPoint y: 163, distance: 98.5
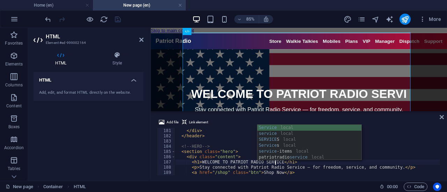
scroll to position [0, 8]
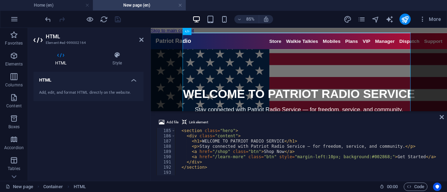
scroll to position [963, 0]
type textarea "</div>"
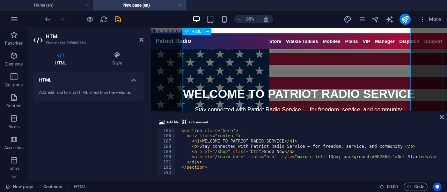
scroll to position [35, 0]
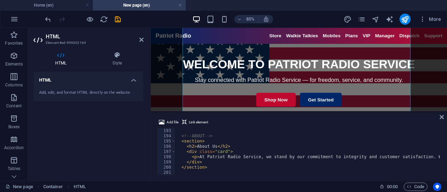
scroll to position [1026, 0]
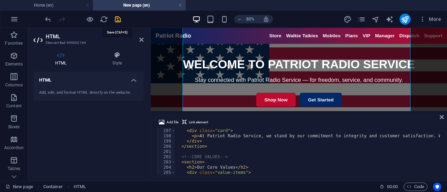
drag, startPoint x: 116, startPoint y: 20, endPoint x: 82, endPoint y: 10, distance: 35.9
click at [116, 20] on icon "save" at bounding box center [118, 19] width 8 height 8
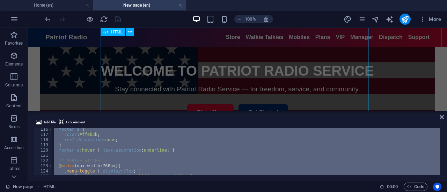
scroll to position [0, 0]
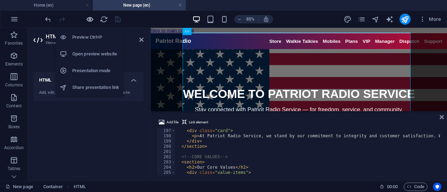
click at [89, 20] on icon "button" at bounding box center [90, 19] width 8 height 8
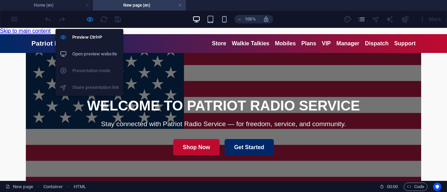
click at [93, 53] on h6 "Open preview website" at bounding box center [95, 54] width 47 height 8
click at [91, 20] on icon "button" at bounding box center [90, 19] width 8 height 8
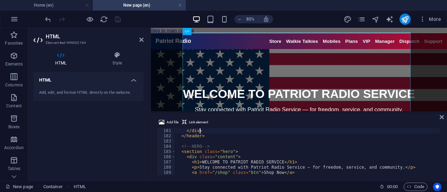
scroll to position [963, 0]
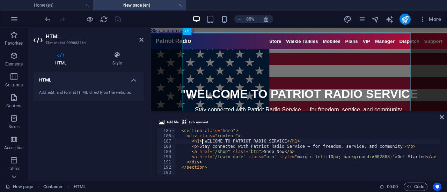
type textarea "<h1>WELCOME TO PATRIOT RADIO SERVICE</h1>"
click at [51, 20] on icon "undo" at bounding box center [48, 19] width 8 height 8
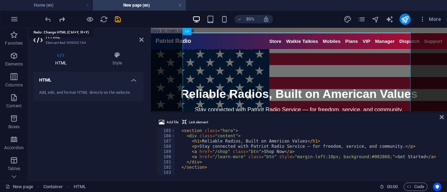
click at [61, 21] on icon "redo" at bounding box center [62, 19] width 8 height 8
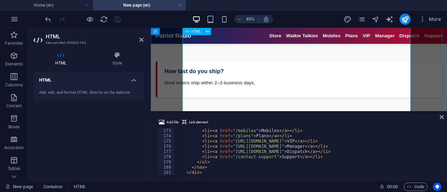
scroll to position [1107, 0]
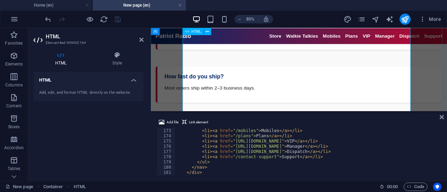
click at [441, 118] on icon at bounding box center [442, 118] width 4 height 6
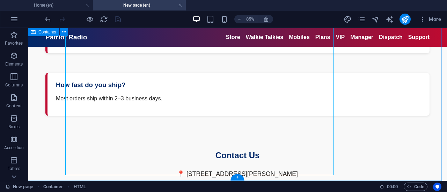
scroll to position [1086, 0]
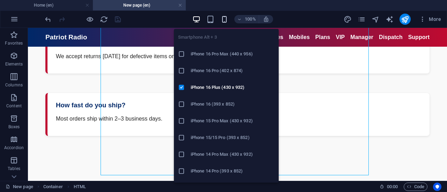
click at [228, 18] on icon "button" at bounding box center [224, 19] width 8 height 8
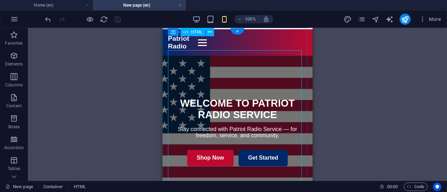
scroll to position [0, 0]
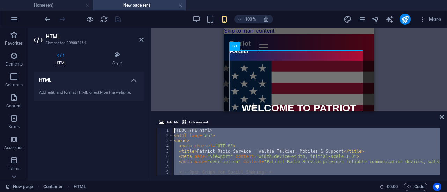
drag, startPoint x: 440, startPoint y: 169, endPoint x: 439, endPoint y: 117, distance: 52.4
click at [439, 117] on div "Add file Link element <!DOCTYPE html> 1 2 3 4 5 6 7 8 9 10 11 <! DOCTYPE html >…" at bounding box center [299, 147] width 296 height 68
click at [401, 118] on div "Add file Link element <!DOCTYPE html> <html lang="en"> 1 2 3 4 5 6 7 8 9 10 11 …" at bounding box center [299, 147] width 296 height 68
click at [196, 148] on div "<! DOCTYPE html > < html lang = "en" > < head > < meta charset = "UTF-8" > < ti…" at bounding box center [305, 151] width 267 height 47
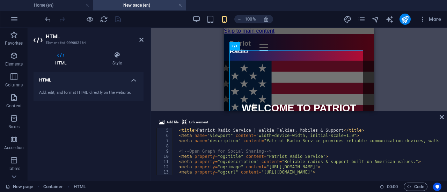
scroll to position [21, 0]
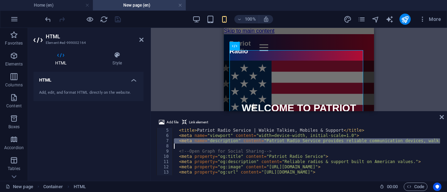
type textarea "<meta name="description" content="Patriot Radio Service provides reliable commu…"
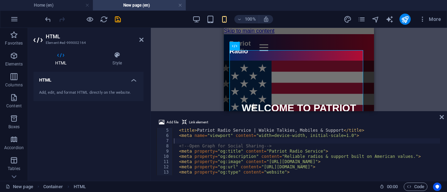
click at [204, 71] on div "HTML Container Container HTML H2 Container Placeholder Container Placeholder HT…" at bounding box center [299, 69] width 296 height 83
click at [190, 68] on div "HTML Container Container HTML H2 Container Placeholder Container Placeholder HT…" at bounding box center [299, 69] width 296 height 83
click at [139, 39] on h2 "HTML" at bounding box center [95, 37] width 98 height 6
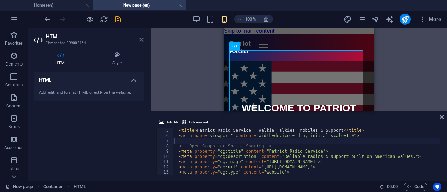
click at [142, 39] on icon at bounding box center [141, 40] width 4 height 6
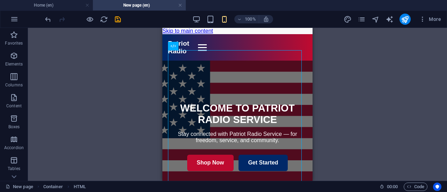
drag, startPoint x: 131, startPoint y: 87, endPoint x: 132, endPoint y: 80, distance: 6.9
click at [131, 87] on div "HTML Container Container HTML H2 Container Placeholder Container Placeholder HT…" at bounding box center [237, 104] width 419 height 153
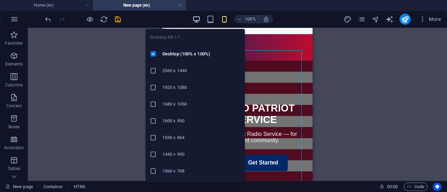
click at [196, 20] on icon "button" at bounding box center [196, 19] width 8 height 8
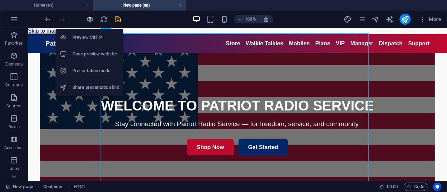
click at [91, 19] on icon "button" at bounding box center [90, 19] width 8 height 8
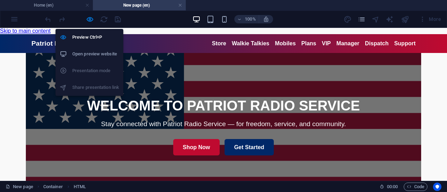
click at [87, 52] on h6 "Open preview website" at bounding box center [95, 54] width 47 height 8
click at [90, 21] on icon "button" at bounding box center [90, 19] width 8 height 8
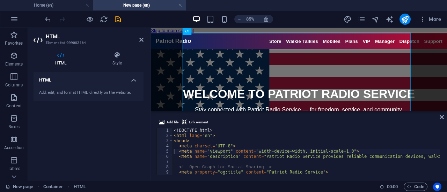
drag, startPoint x: 135, startPoint y: 2, endPoint x: 291, endPoint y: 10, distance: 156.7
click at [291, 28] on div "Home (en) New page (en) Favorites Elements Columns Content Boxes Accordion Tabl…" at bounding box center [223, 104] width 447 height 153
click at [51, 19] on icon "undo" at bounding box center [48, 19] width 8 height 8
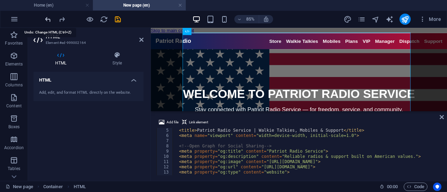
click at [51, 20] on icon "undo" at bounding box center [48, 19] width 8 height 8
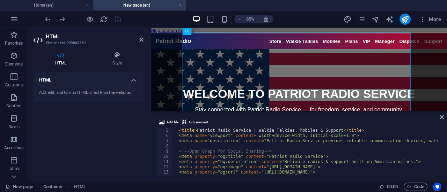
type textarea "<meta property="og:title" content="Patriot RadiO Service">"
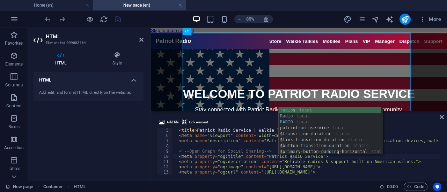
scroll to position [0, 9]
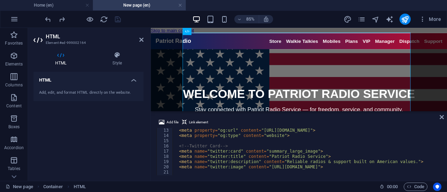
scroll to position [63, 0]
drag, startPoint x: 279, startPoint y: 157, endPoint x: 295, endPoint y: 158, distance: 16.5
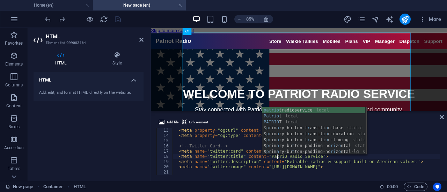
scroll to position [0, 8]
click at [404, 124] on div "Add file Link element" at bounding box center [298, 123] width 285 height 10
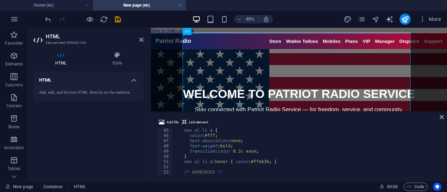
scroll to position [230, 0]
type textarea "transition:color 0.3s ease;"
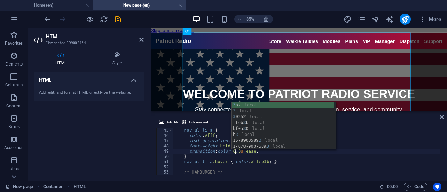
scroll to position [0, 5]
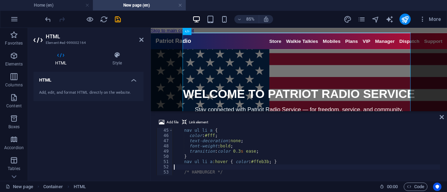
scroll to position [0, 0]
paste textarea "bold"
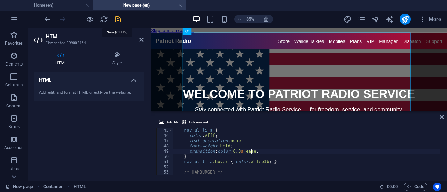
type textarea "transition:color 0.3s ease;"
click at [118, 21] on icon "save" at bounding box center [118, 19] width 8 height 8
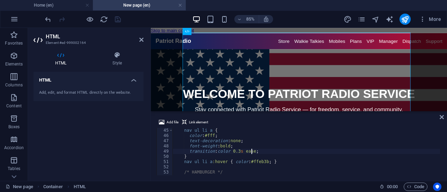
scroll to position [251, 0]
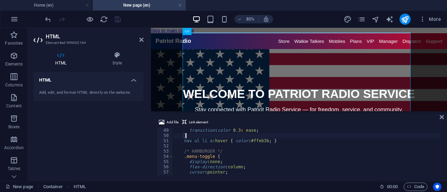
type textarea "}"
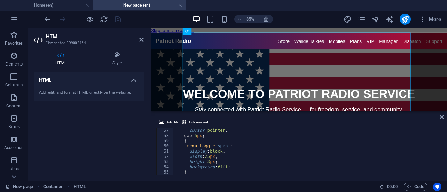
scroll to position [293, 0]
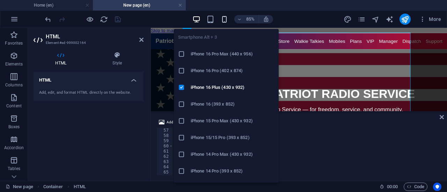
click at [221, 20] on icon "button" at bounding box center [224, 19] width 8 height 8
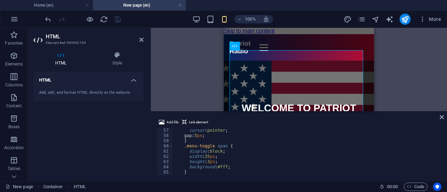
drag, startPoint x: 178, startPoint y: 19, endPoint x: 384, endPoint y: 67, distance: 211.5
click at [384, 67] on div "HTML Container Container HTML H2 Container Placeholder Container Placeholder HT…" at bounding box center [299, 69] width 296 height 83
click at [60, 6] on h4 "Home (en)" at bounding box center [46, 5] width 93 height 8
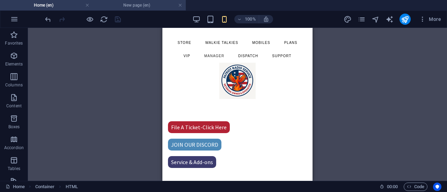
click at [117, 9] on li "New page (en)" at bounding box center [139, 5] width 93 height 10
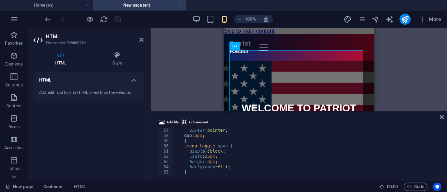
click at [180, 3] on link at bounding box center [180, 5] width 4 height 7
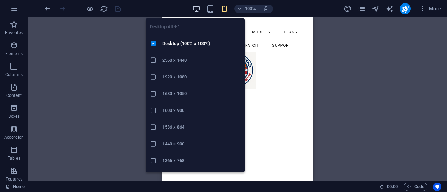
click at [194, 10] on icon "button" at bounding box center [196, 9] width 8 height 8
